Goal: Transaction & Acquisition: Purchase product/service

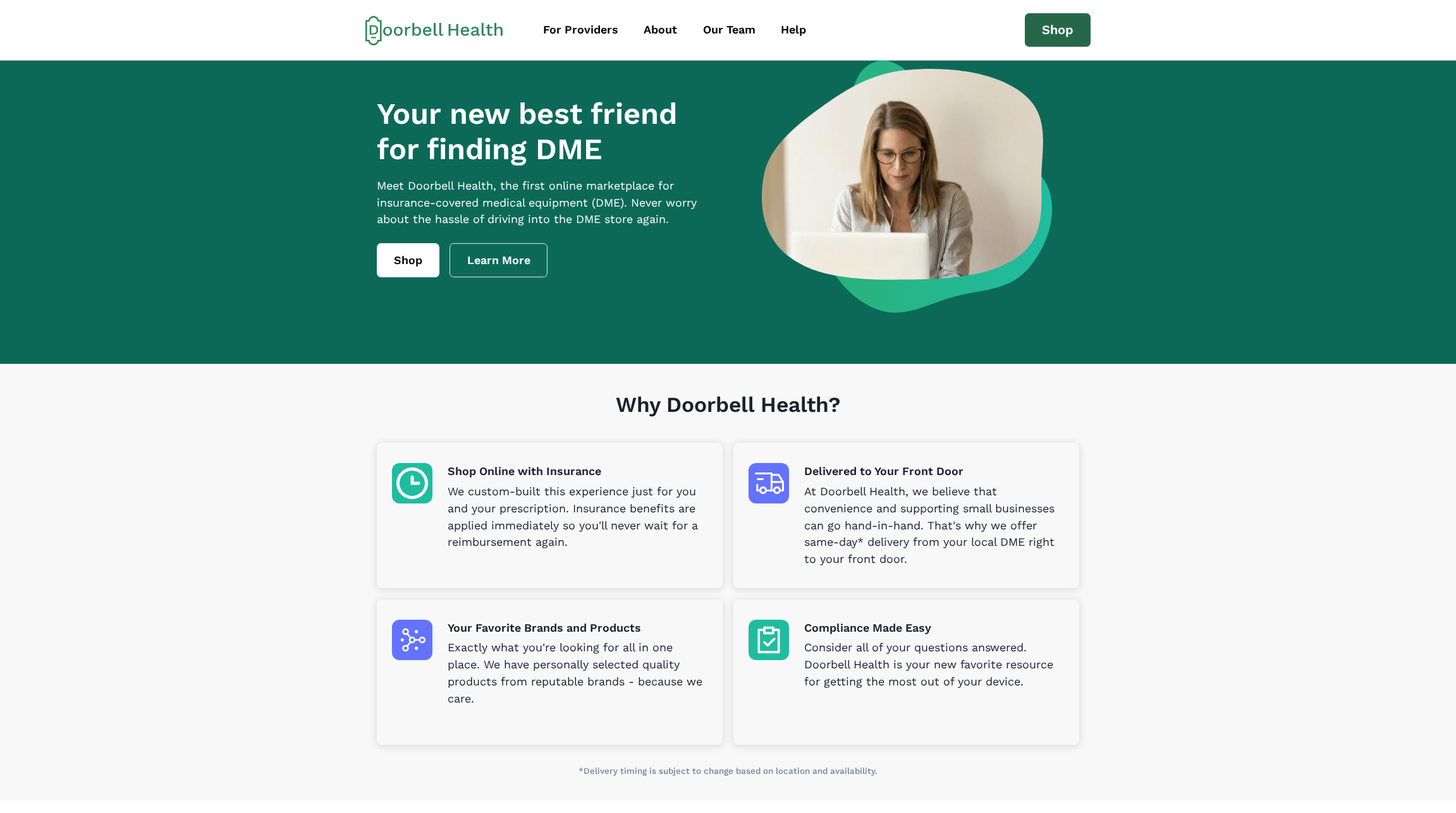
click at [1039, 18] on link "Shop" at bounding box center [1057, 30] width 65 height 34
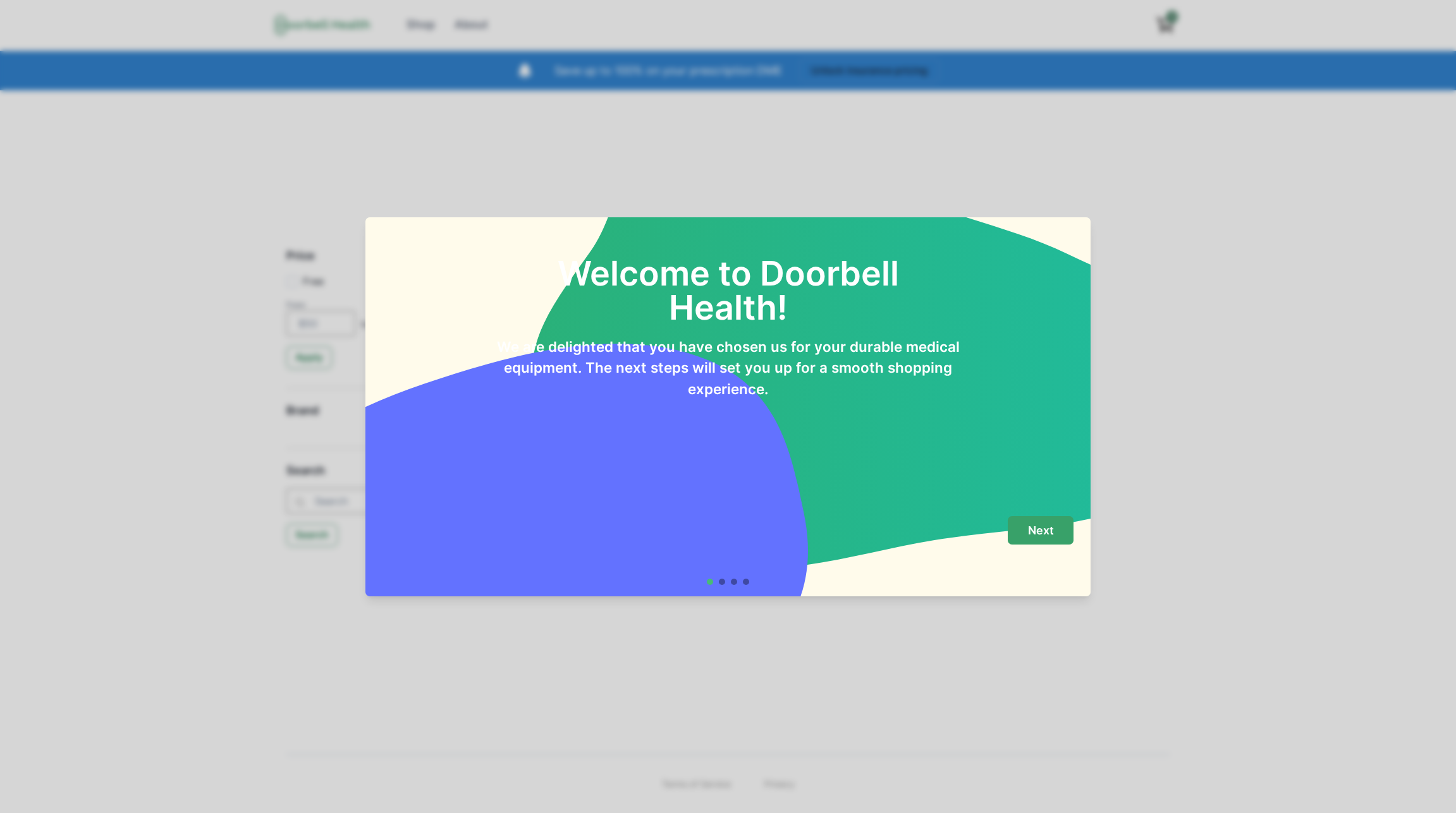
click at [1063, 536] on button "Next" at bounding box center [1040, 530] width 65 height 29
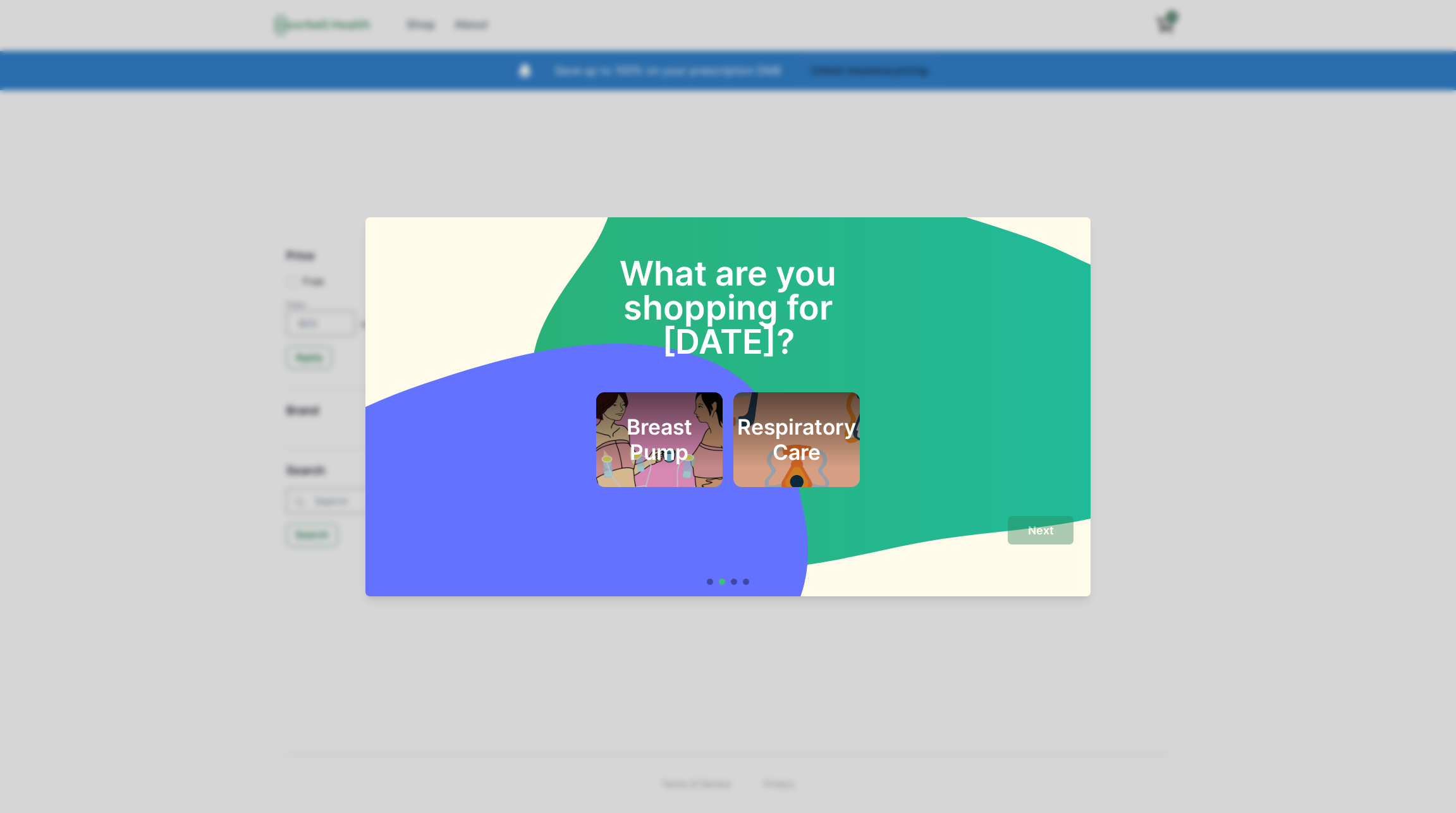
click at [690, 415] on h2 "Breast Pump" at bounding box center [658, 440] width 92 height 51
click at [1042, 531] on p "Next" at bounding box center [1040, 531] width 26 height 14
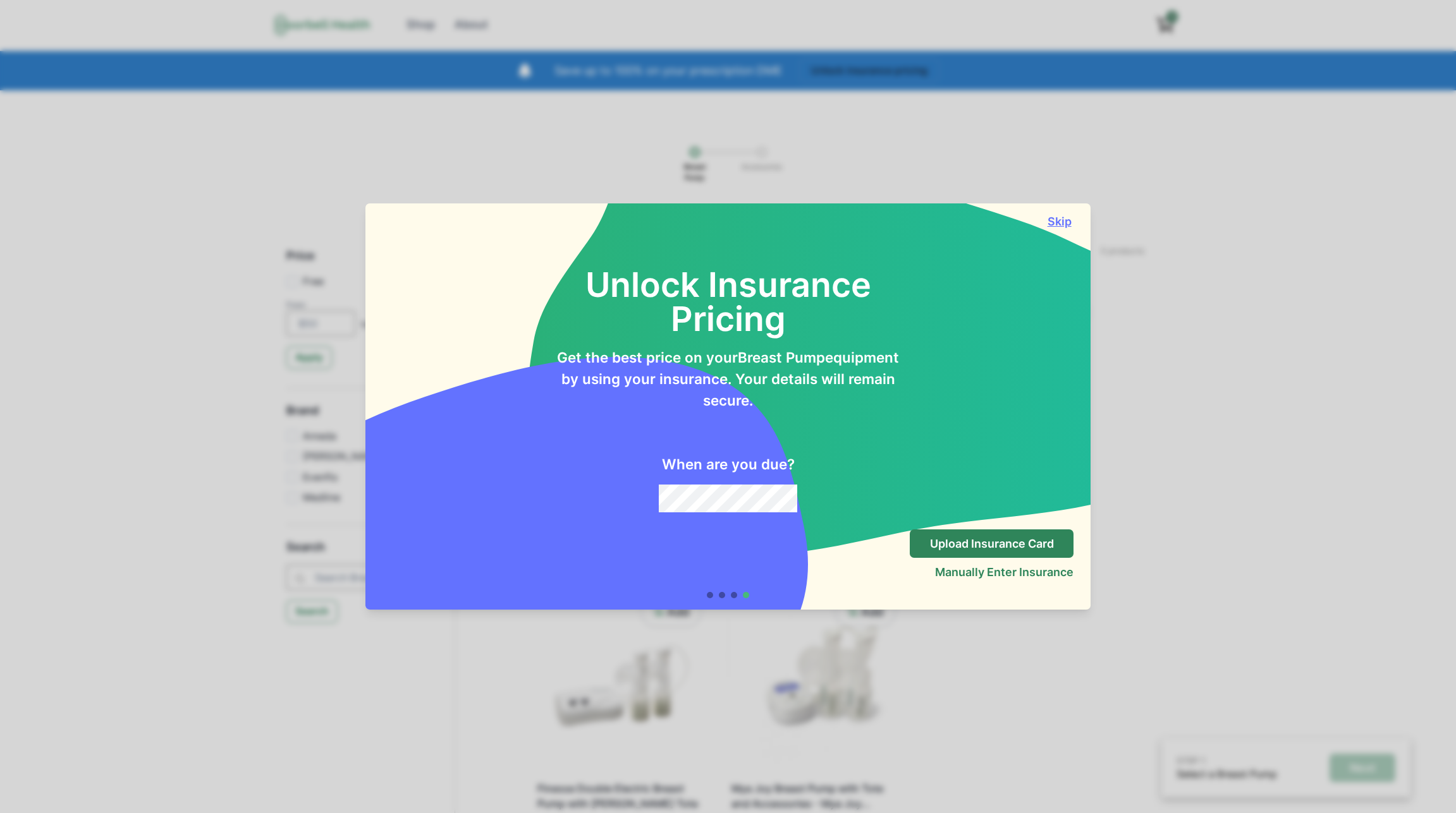
click at [1061, 222] on button "Skip" at bounding box center [1059, 221] width 29 height 13
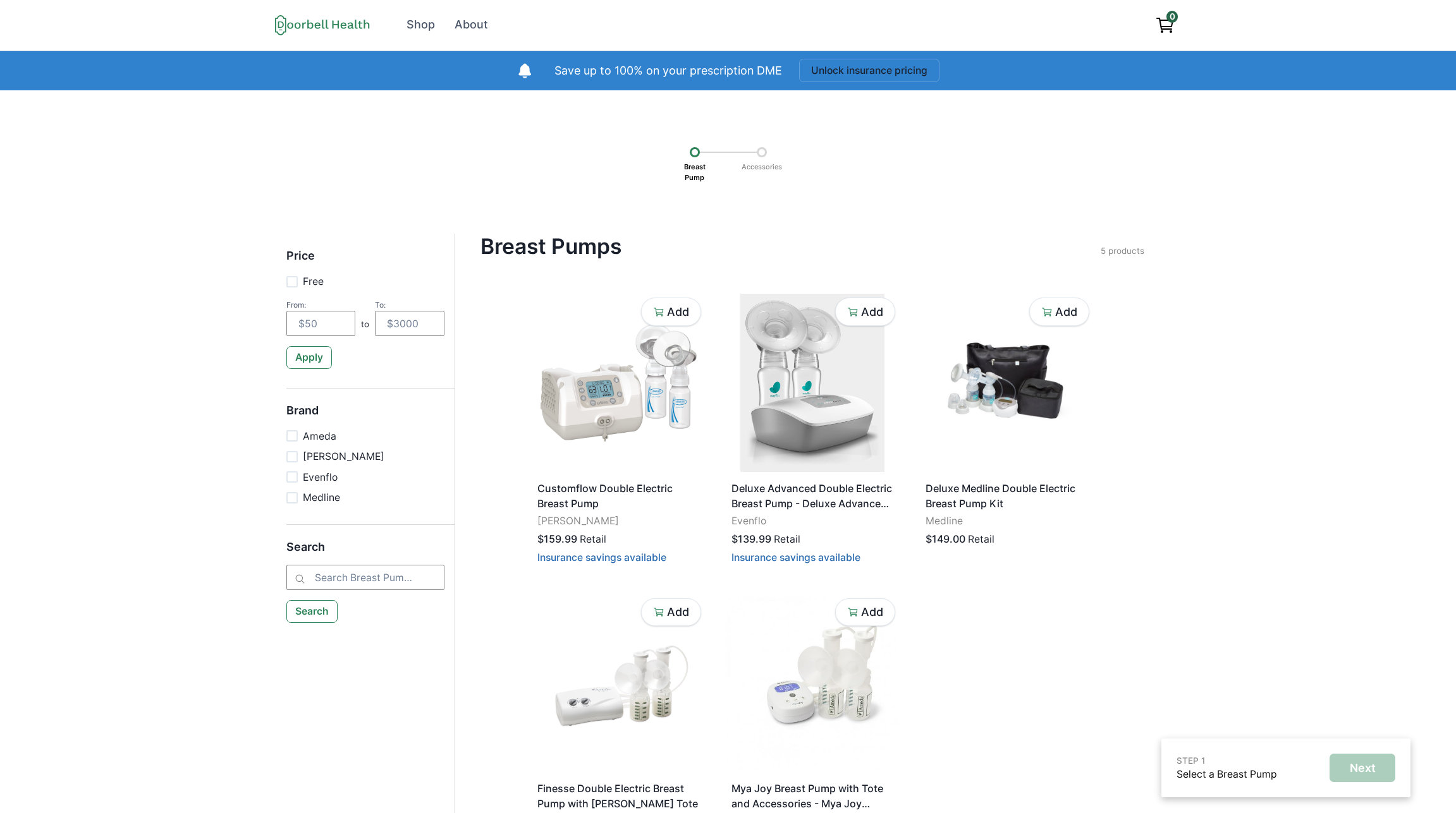
scroll to position [1, 0]
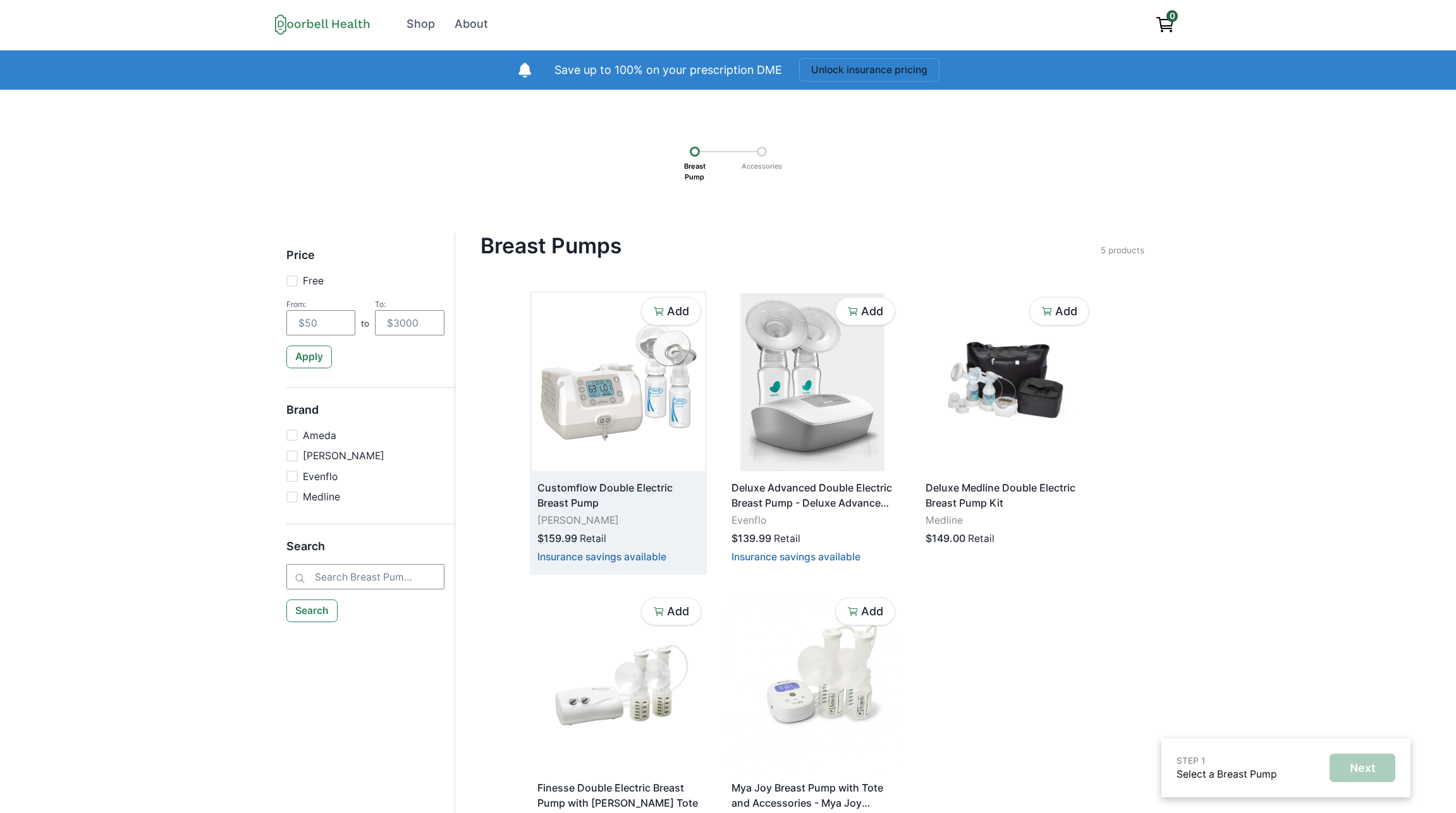
click at [629, 364] on img at bounding box center [618, 382] width 173 height 178
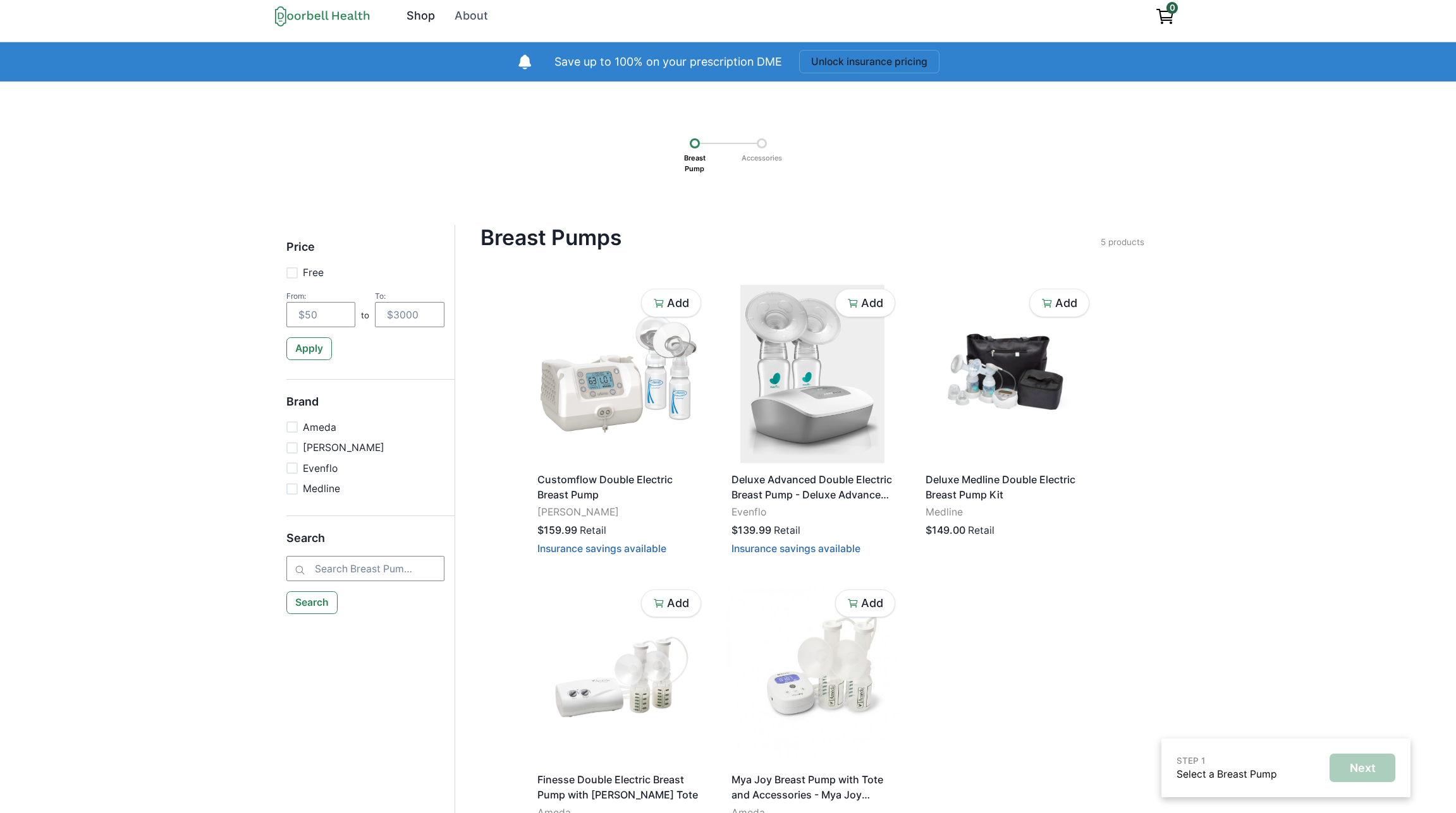
click at [412, 15] on div "Shop" at bounding box center [421, 16] width 29 height 17
click at [316, 25] on icon at bounding box center [322, 16] width 95 height 21
click at [311, 15] on icon at bounding box center [322, 16] width 95 height 21
click at [449, 203] on div "STEP 1 Select a Breast Pump Next Breast Pump Accessories Price Free From: to To…" at bounding box center [728, 485] width 1456 height 808
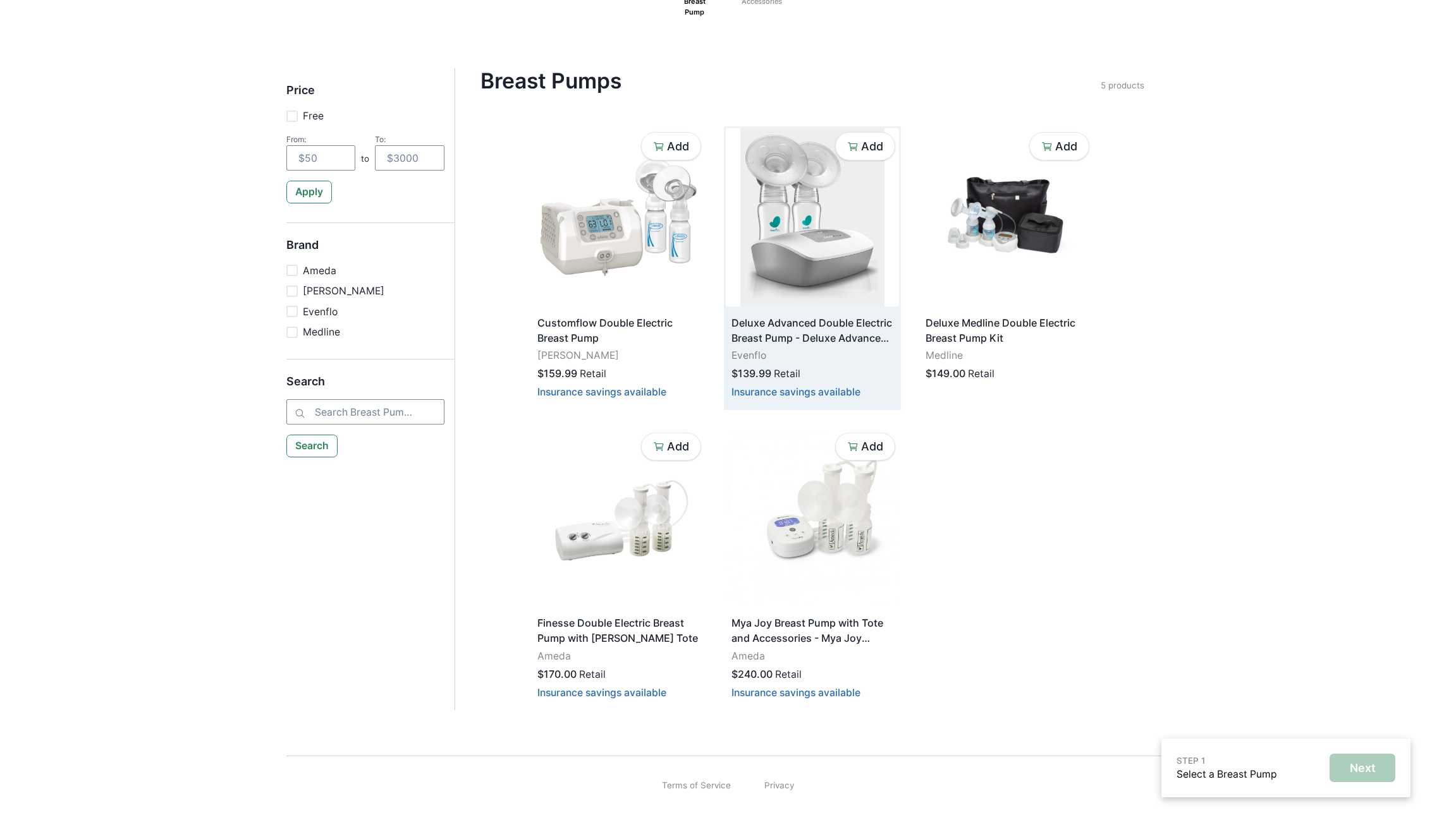
scroll to position [0, 0]
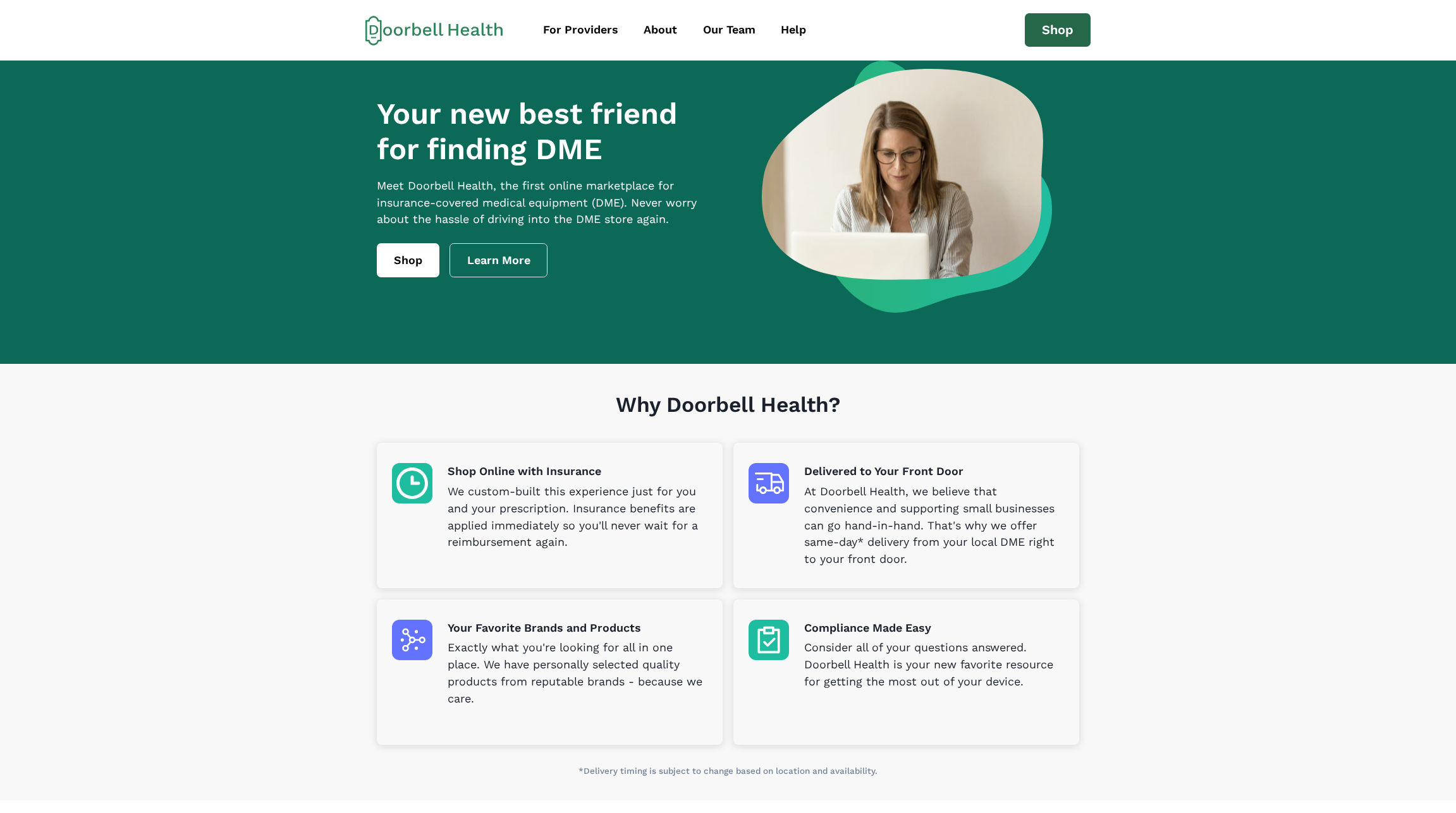
click at [1056, 31] on link "Shop" at bounding box center [1057, 30] width 65 height 34
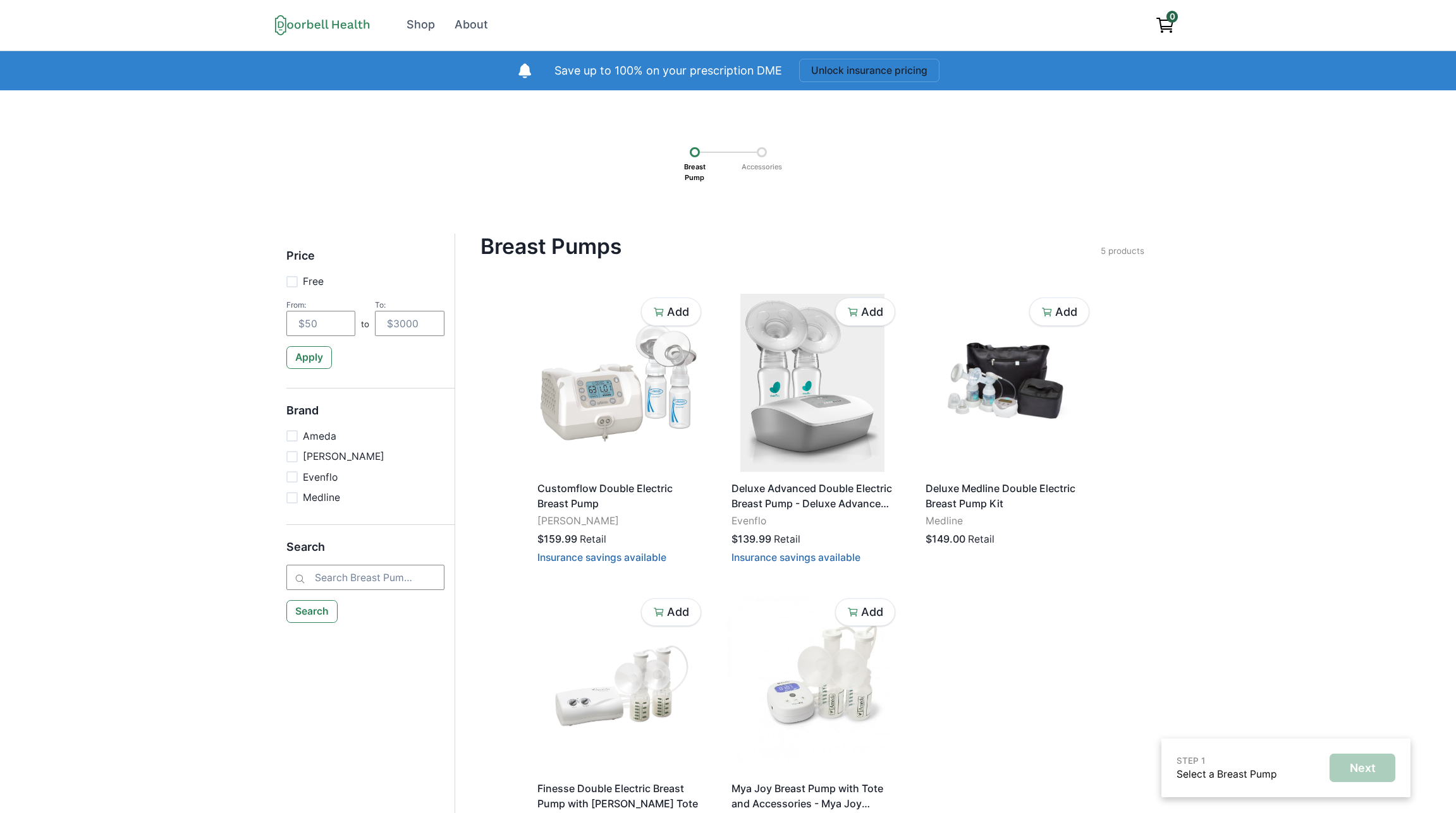
click at [693, 154] on div at bounding box center [695, 152] width 10 height 10
